Goal: Transaction & Acquisition: Purchase product/service

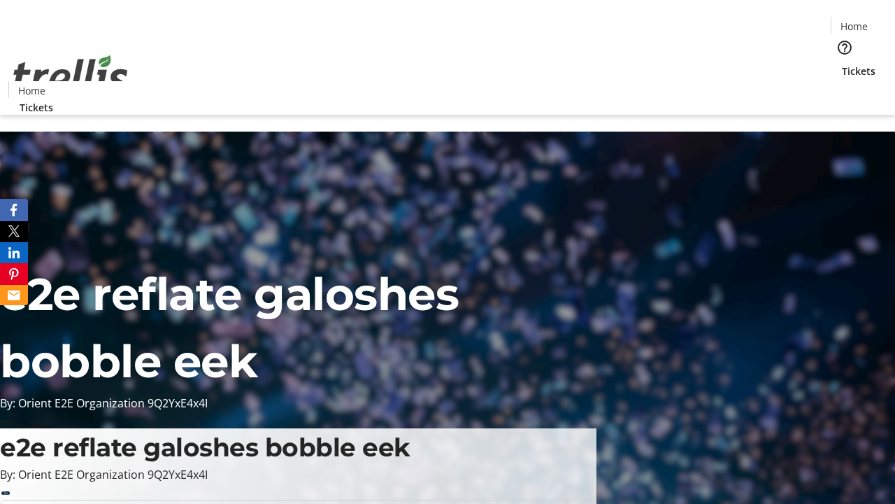
click at [842, 64] on span "Tickets" at bounding box center [859, 71] width 34 height 15
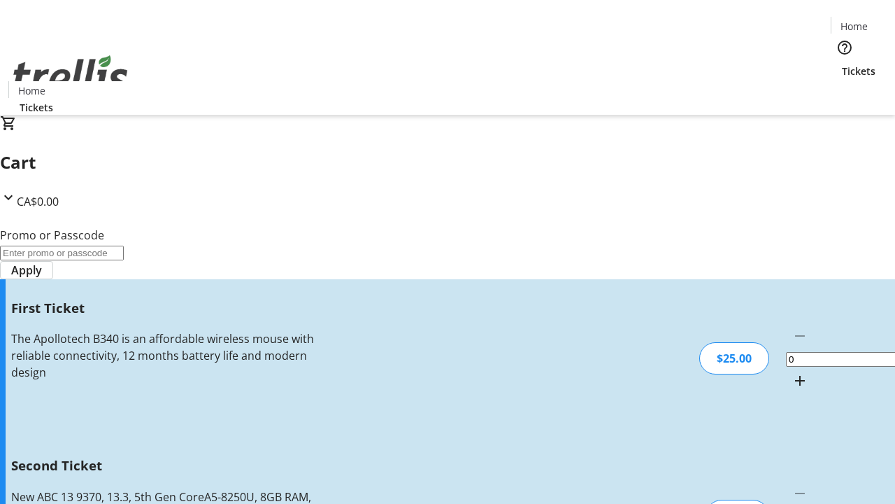
click at [792, 372] on mat-icon "Increment by one" at bounding box center [800, 380] width 17 height 17
type input "1"
type input "2"
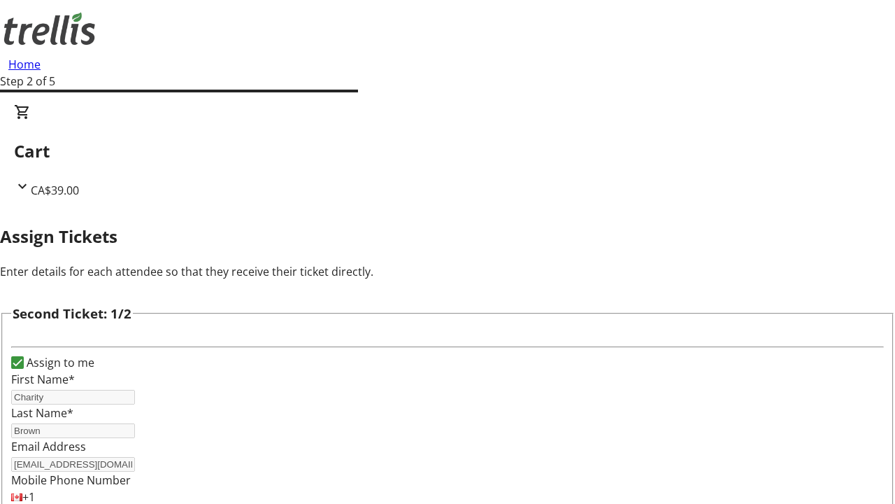
type input "Charity"
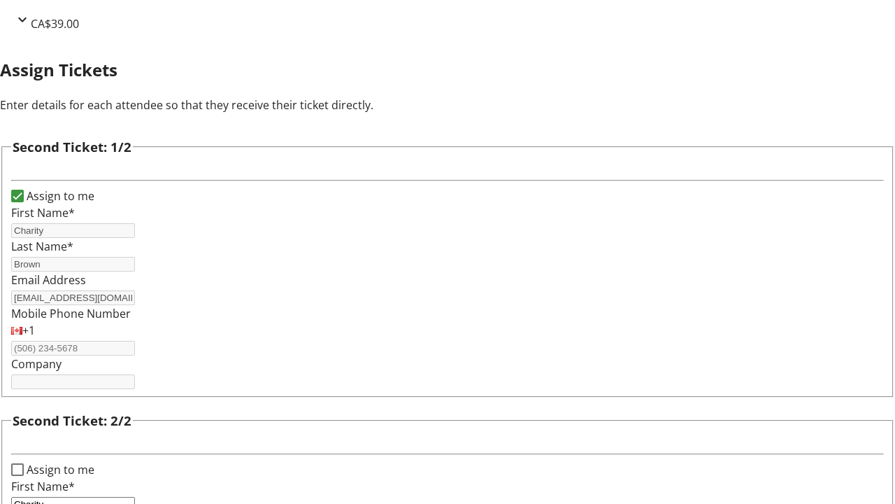
type input "Brown"
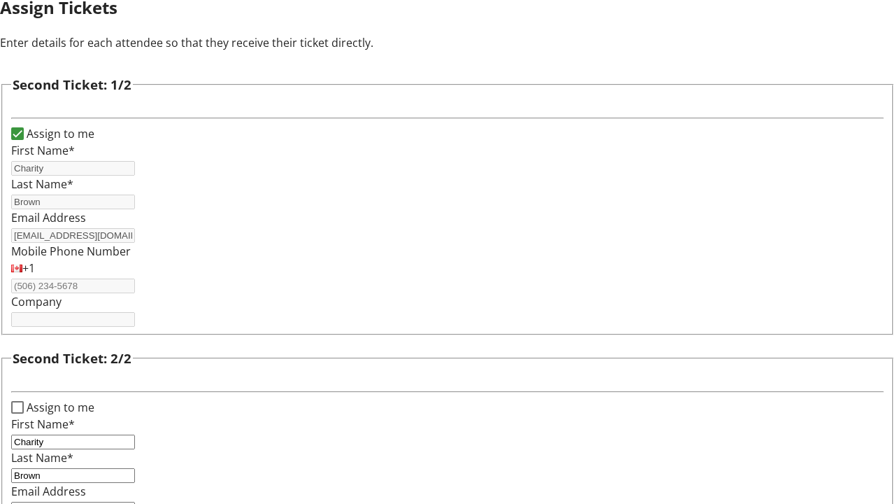
type input "[EMAIL_ADDRESS][DOMAIN_NAME]"
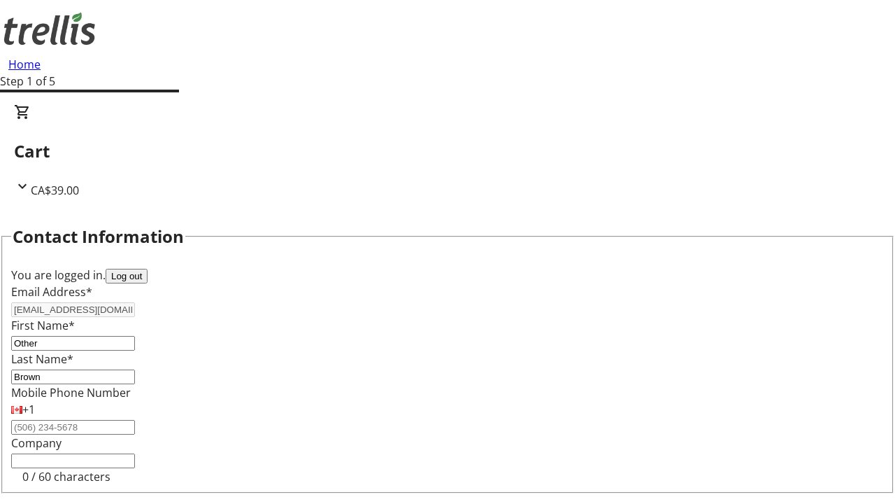
type input "Other"
type input "Name"
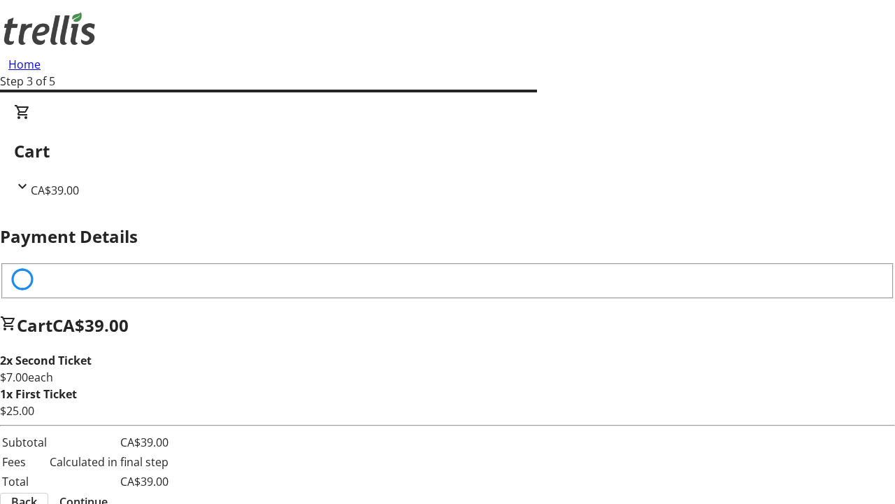
click at [108, 493] on span "Continue" at bounding box center [83, 501] width 48 height 17
